Goal: Task Accomplishment & Management: Use online tool/utility

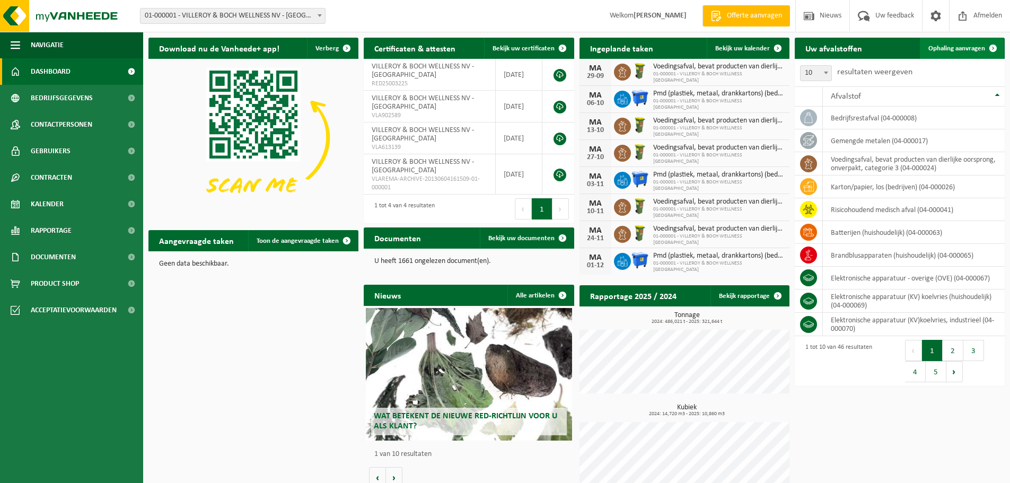
click at [969, 48] on span "Ophaling aanvragen" at bounding box center [956, 48] width 57 height 7
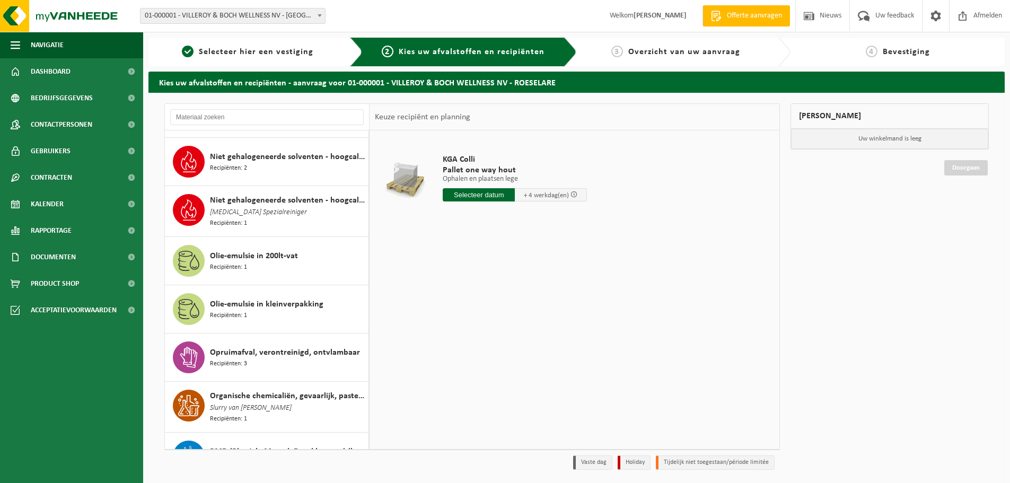
scroll to position [1219, 0]
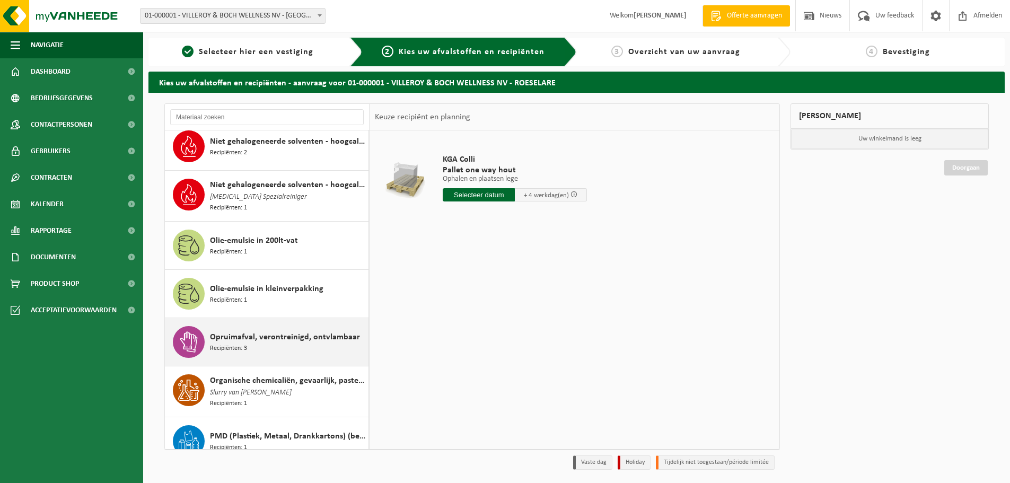
click at [300, 331] on span "Opruimafval, verontreinigd, ontvlambaar" at bounding box center [285, 337] width 150 height 13
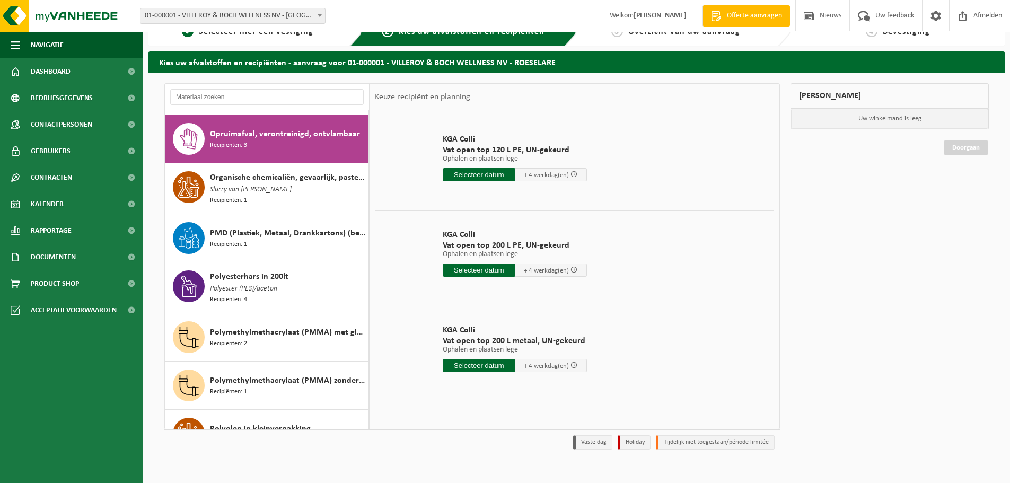
scroll to position [35, 0]
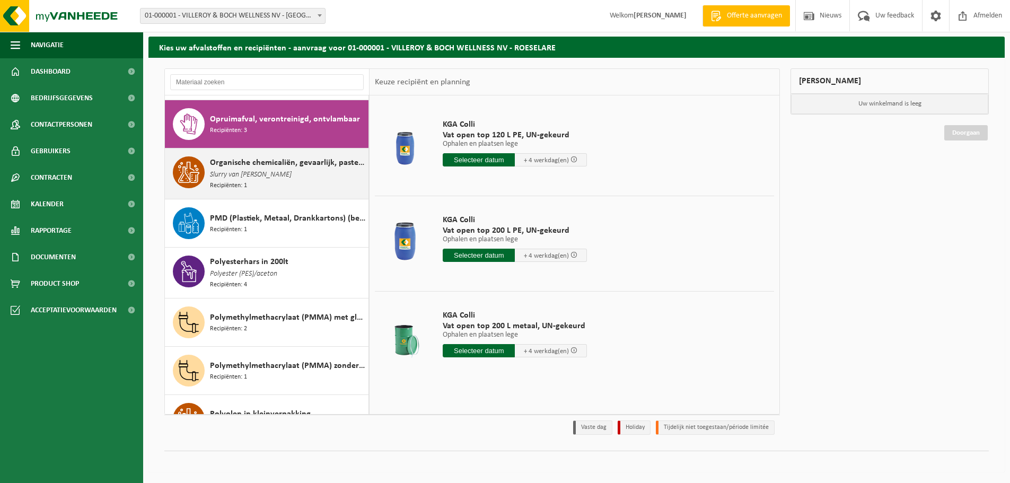
click at [271, 181] on div "Organische chemicaliën, gevaarlijk, pasteus Slurry van aceton Recipiënten: 1" at bounding box center [288, 173] width 156 height 34
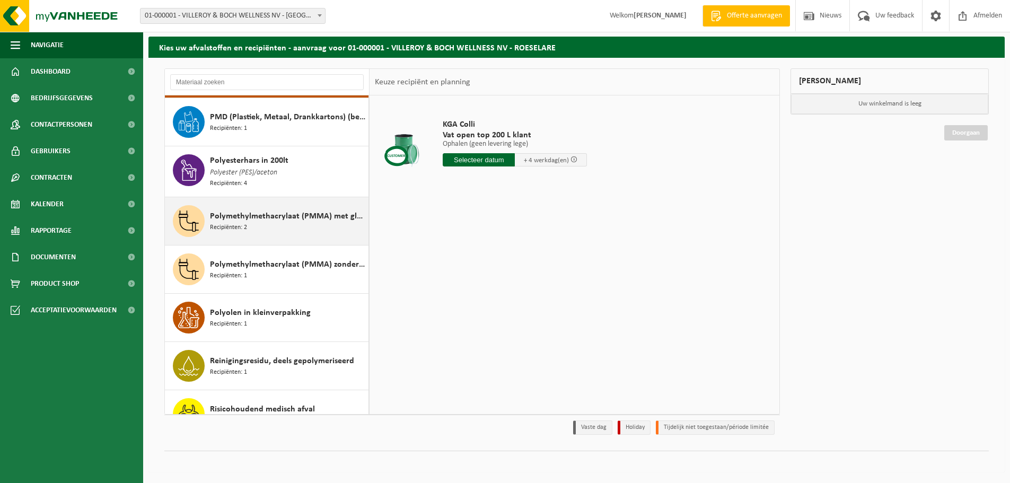
scroll to position [1556, 0]
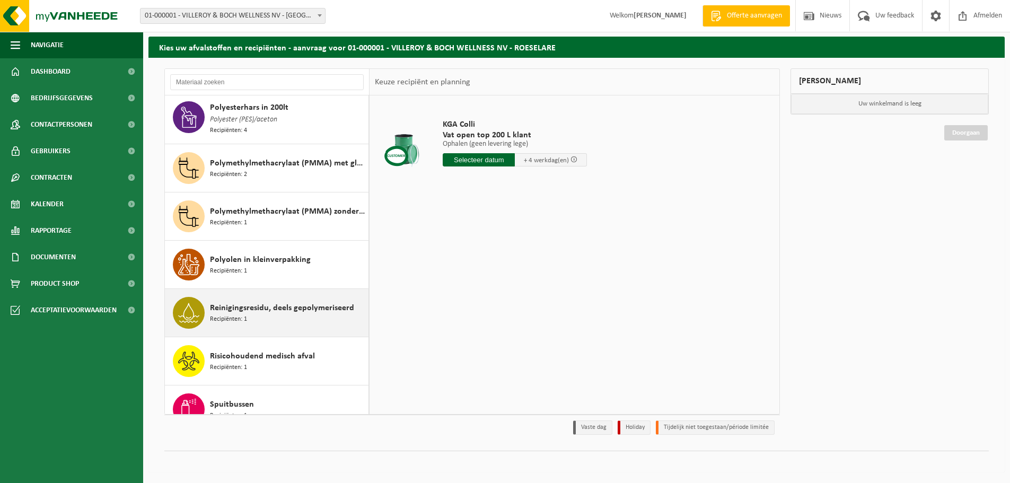
click at [307, 304] on span "Reinigingsresidu, deels gepolymeriseerd" at bounding box center [282, 308] width 144 height 13
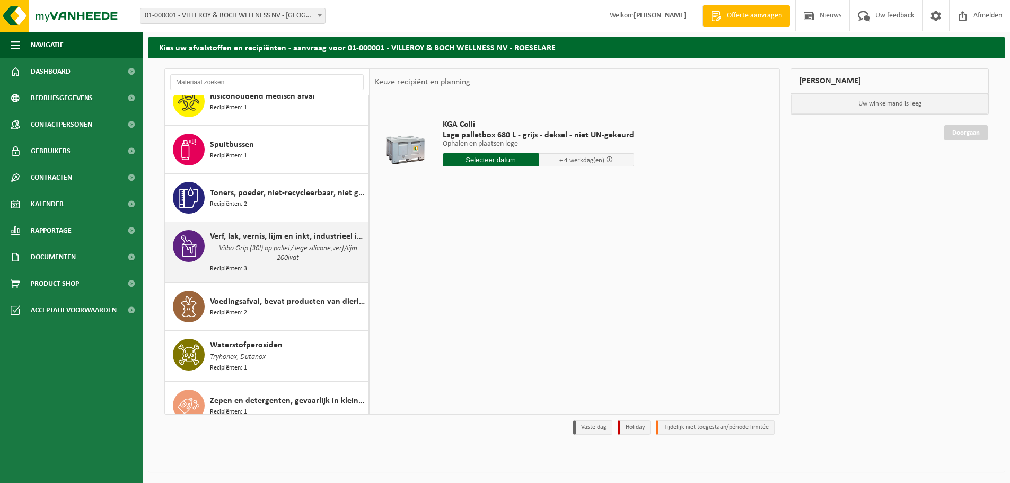
scroll to position [1819, 0]
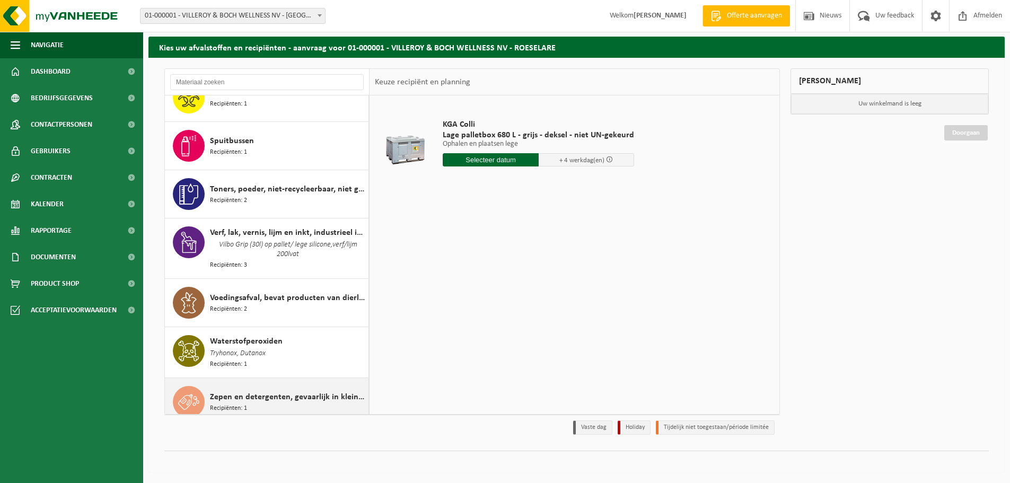
click at [312, 391] on span "Zepen en detergenten, gevaarlijk in kleinverpakking" at bounding box center [288, 397] width 156 height 13
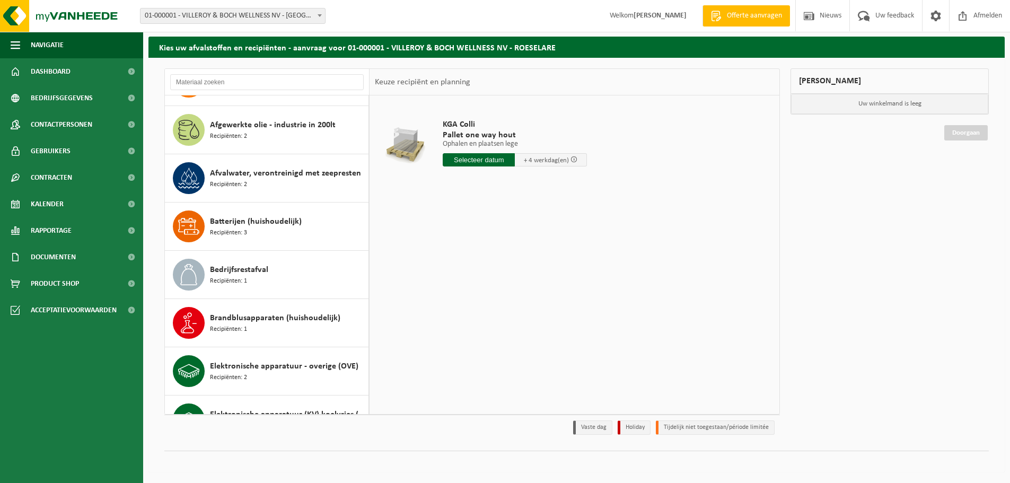
scroll to position [0, 0]
